Goal: Task Accomplishment & Management: Use online tool/utility

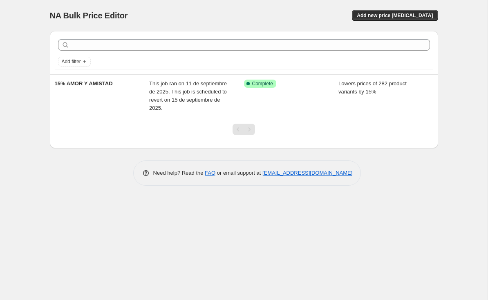
click at [219, 89] on span "This job ran on 11 de septiembre de 2025. This job is scheduled to revert on 15…" at bounding box center [188, 95] width 78 height 31
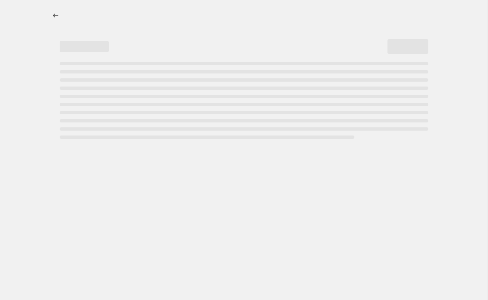
select select "percentage"
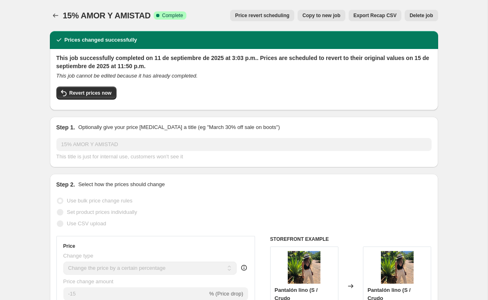
click at [51, 11] on button "Price change jobs" at bounding box center [55, 15] width 11 height 11
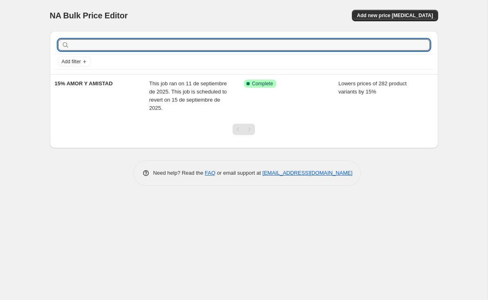
click at [84, 44] on input "text" at bounding box center [250, 44] width 359 height 11
click at [411, 16] on span "Add new price [MEDICAL_DATA]" at bounding box center [395, 15] width 76 height 7
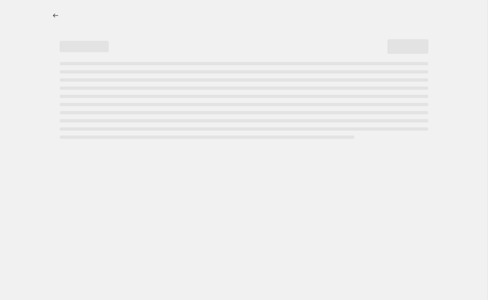
select select "percentage"
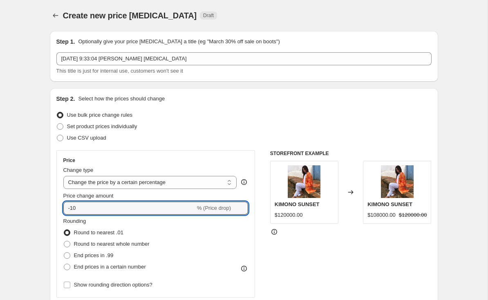
click at [102, 209] on input "-10" at bounding box center [129, 208] width 132 height 13
type input "-15"
click at [330, 259] on div "STOREFRONT EXAMPLE KIMONO SUNSET $120000.00 Changed to KIMONO SUNSET $108000.00…" at bounding box center [350, 250] width 161 height 200
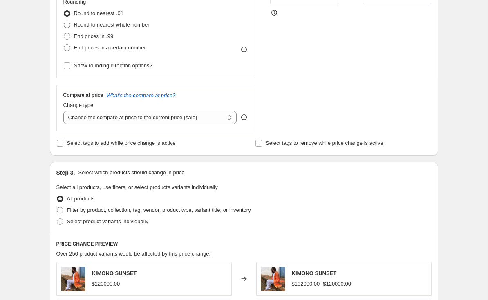
scroll to position [220, 0]
click at [53, 222] on div "Step 3. Select which products should change in price Select all products, use f…" at bounding box center [244, 198] width 388 height 72
click at [58, 221] on span at bounding box center [60, 221] width 7 height 7
click at [57, 219] on input "Select product variants individually" at bounding box center [57, 218] width 0 height 0
radio input "true"
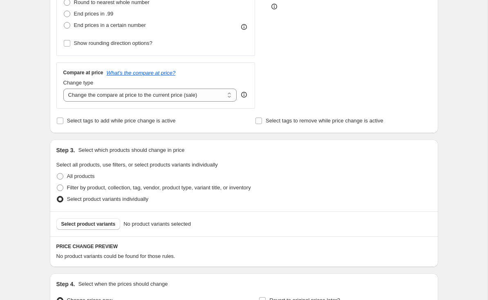
scroll to position [250, 0]
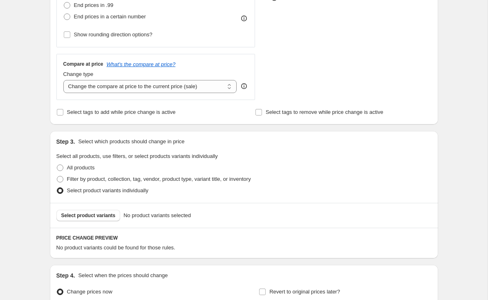
click at [66, 221] on button "Select product variants" at bounding box center [88, 215] width 64 height 11
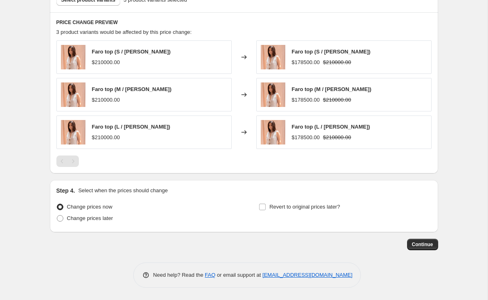
scroll to position [466, 0]
click at [263, 207] on input "Revert to original prices later?" at bounding box center [262, 207] width 7 height 7
checkbox input "true"
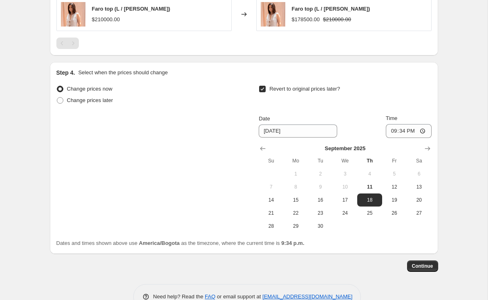
scroll to position [602, 0]
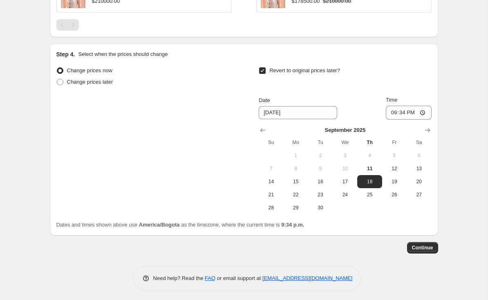
click at [297, 184] on span "15" at bounding box center [296, 181] width 18 height 7
type input "[DATE]"
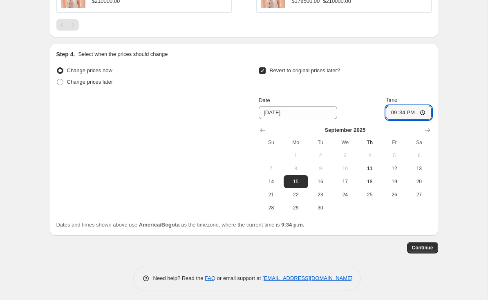
click at [411, 114] on input "21:34" at bounding box center [409, 113] width 46 height 14
type input "23:50"
click at [425, 249] on span "Continue" at bounding box center [422, 248] width 21 height 7
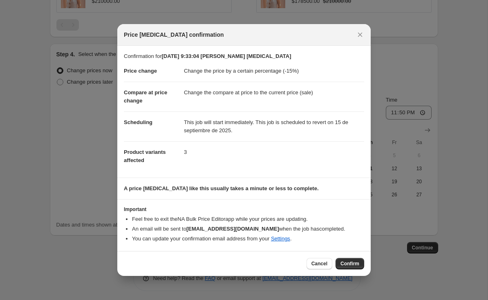
click at [350, 263] on span "Confirm" at bounding box center [349, 264] width 19 height 7
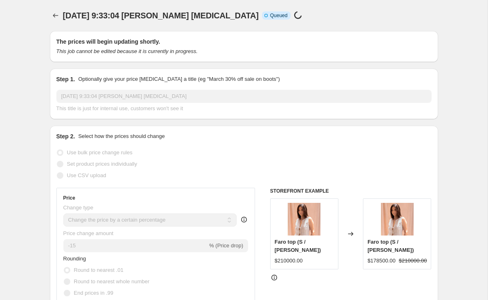
scroll to position [602, 0]
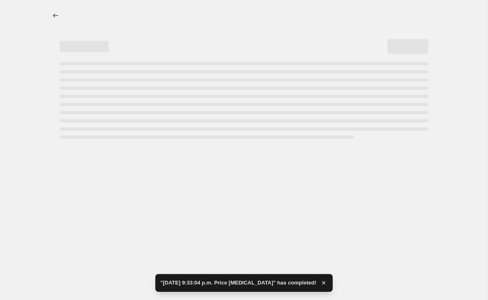
select select "percentage"
